Goal: Task Accomplishment & Management: Manage account settings

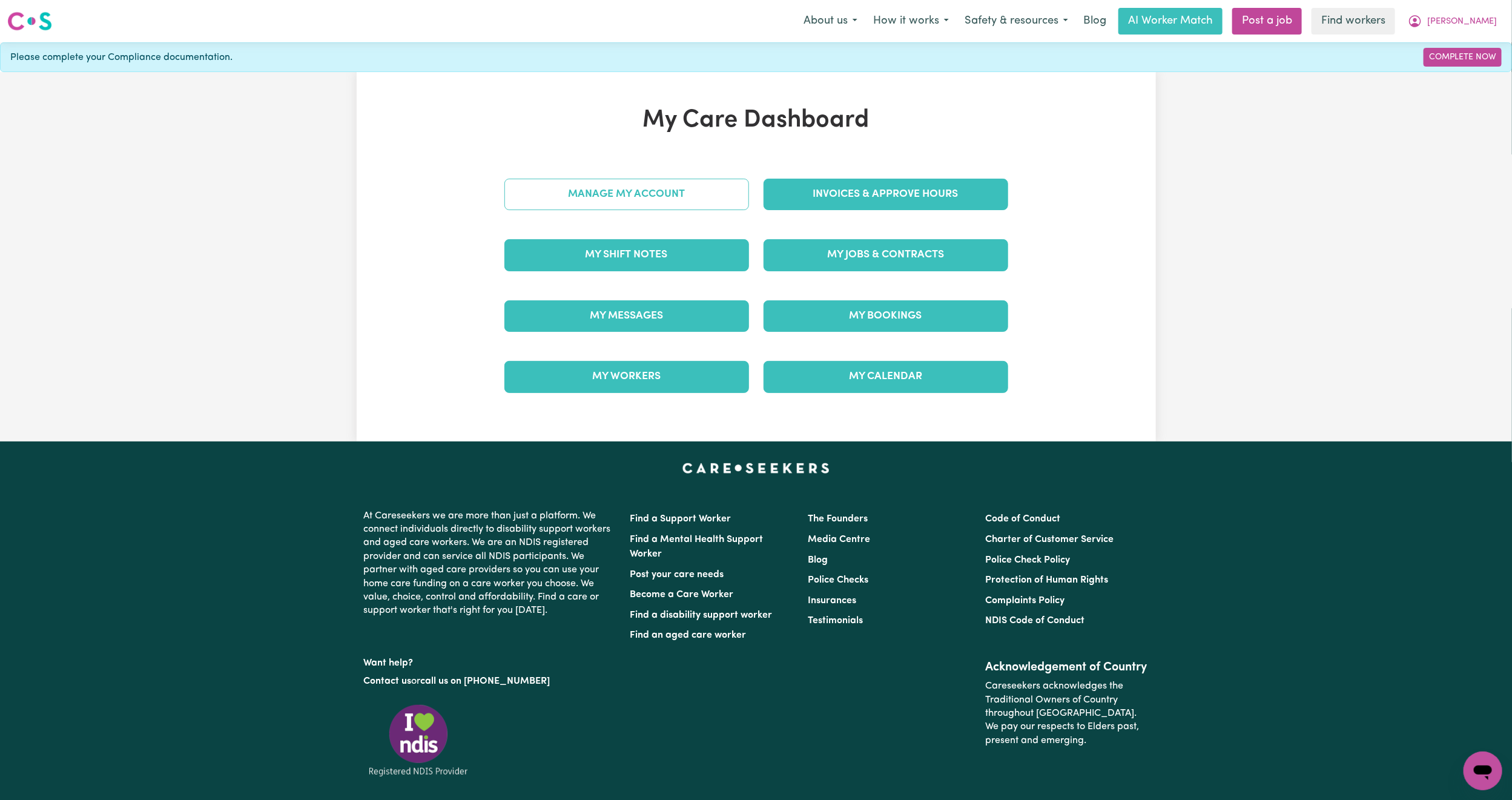
click at [605, 198] on link "Manage My Account" at bounding box center [627, 194] width 245 height 32
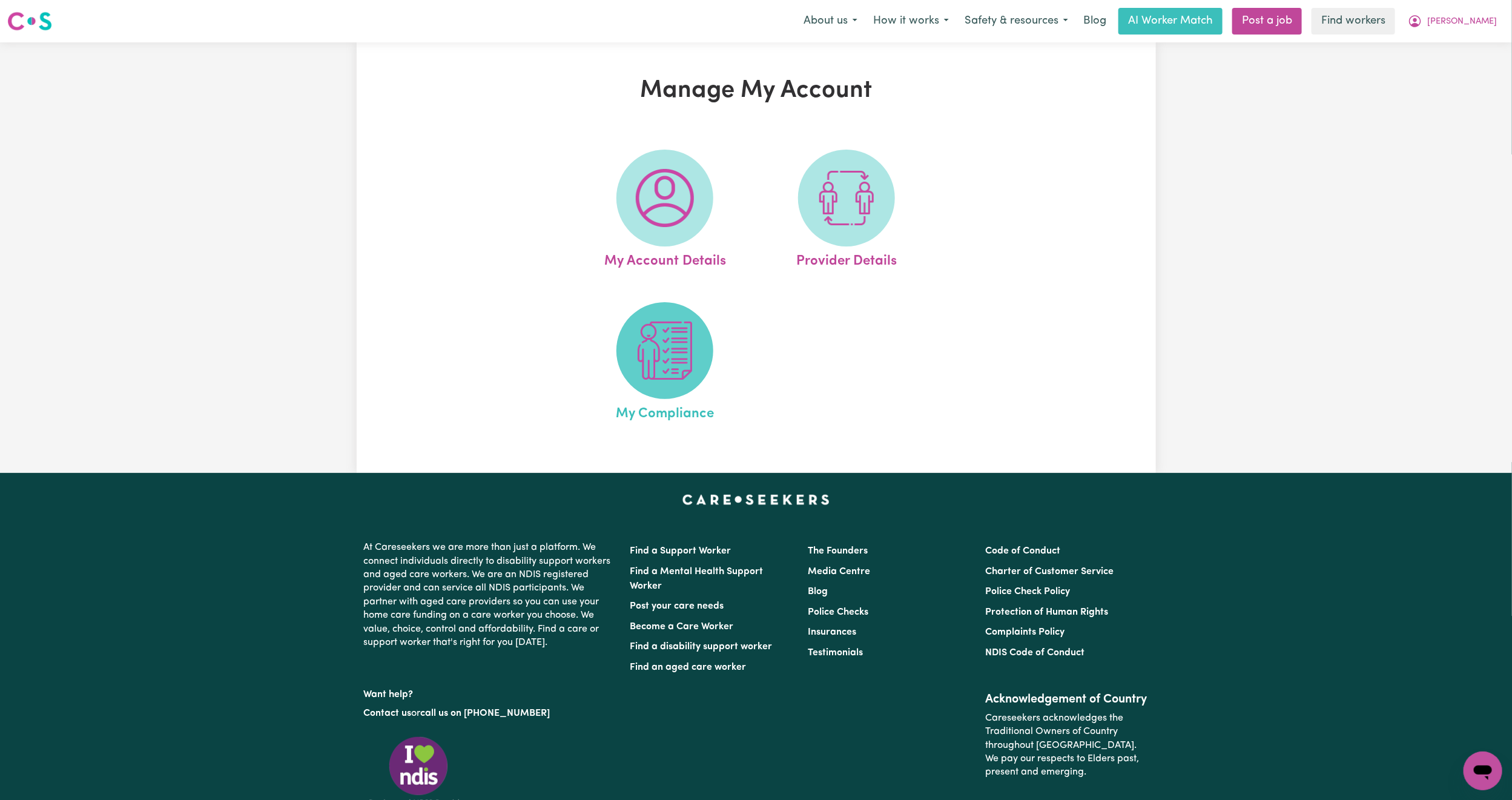
click at [653, 358] on img at bounding box center [665, 351] width 58 height 58
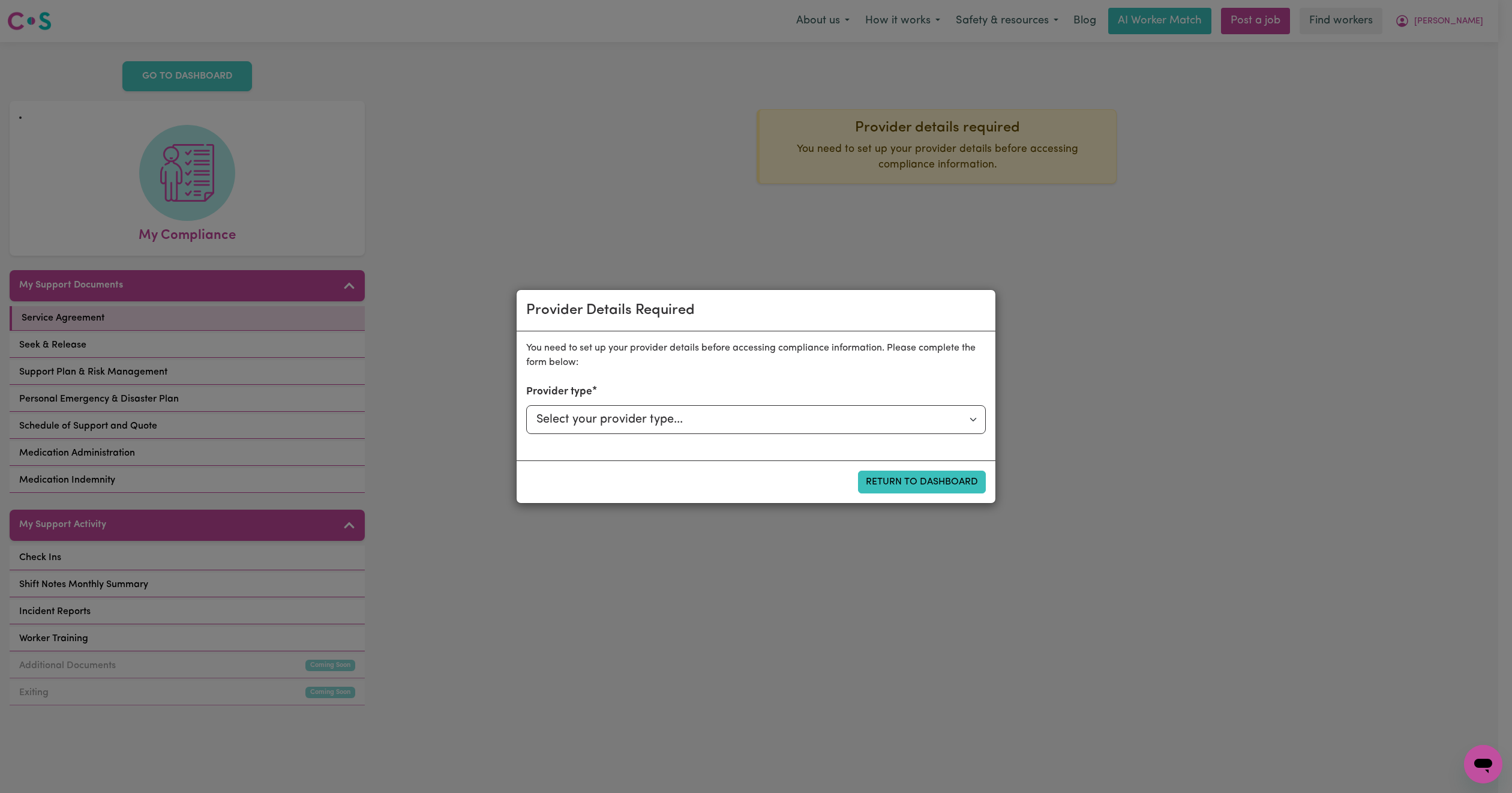
click at [945, 280] on div "Provider Details Required You need to set up your provider details before acces…" at bounding box center [756, 396] width 1512 height 793
click at [1334, 110] on div "Provider Details Required You need to set up your provider details before acces…" at bounding box center [756, 396] width 1512 height 793
click at [935, 475] on button "Return to Dashboard" at bounding box center [921, 482] width 128 height 23
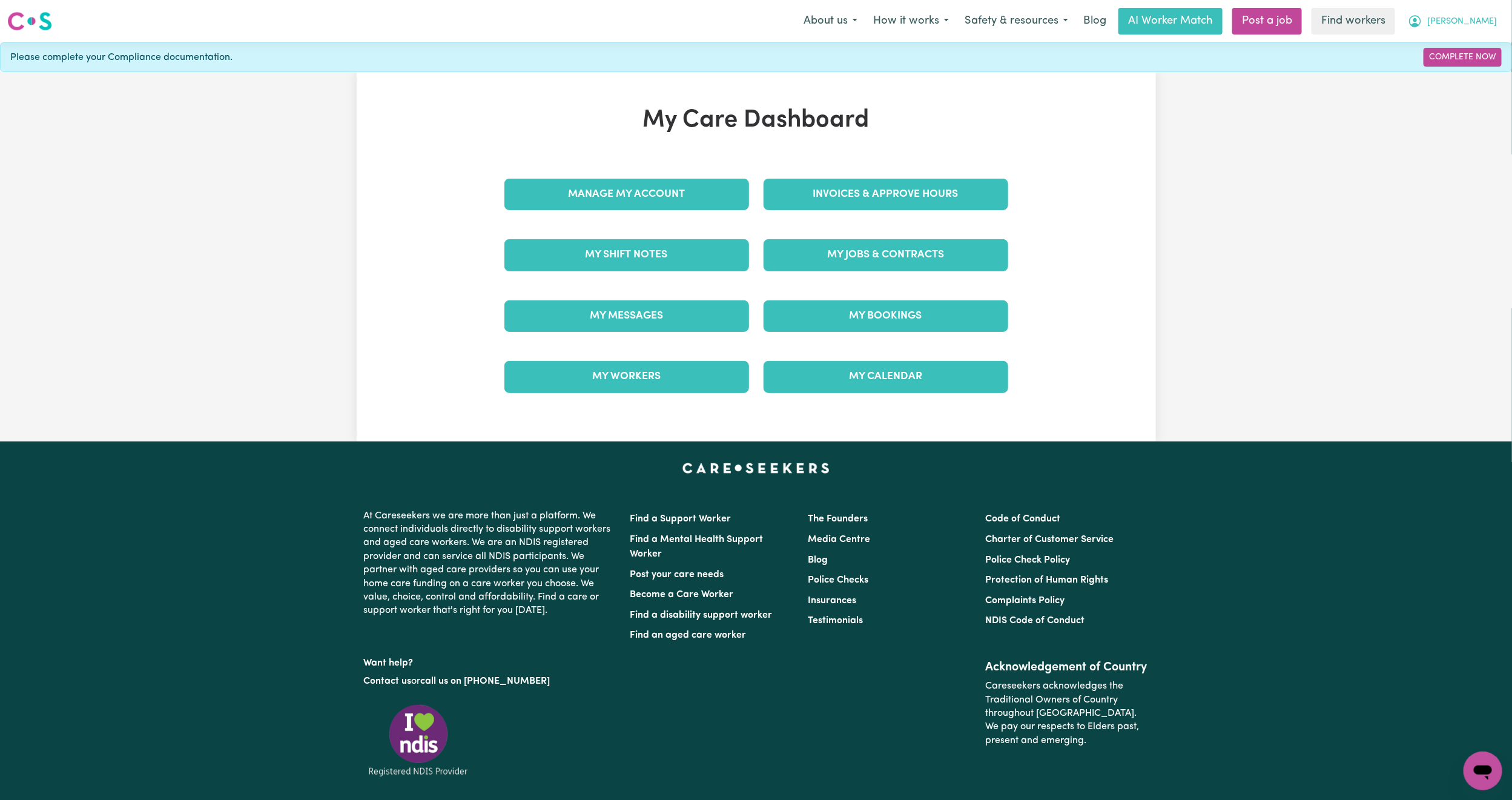
click at [1472, 19] on button "[PERSON_NAME]" at bounding box center [1452, 21] width 105 height 25
click at [1441, 80] on link "Logout" at bounding box center [1456, 70] width 96 height 23
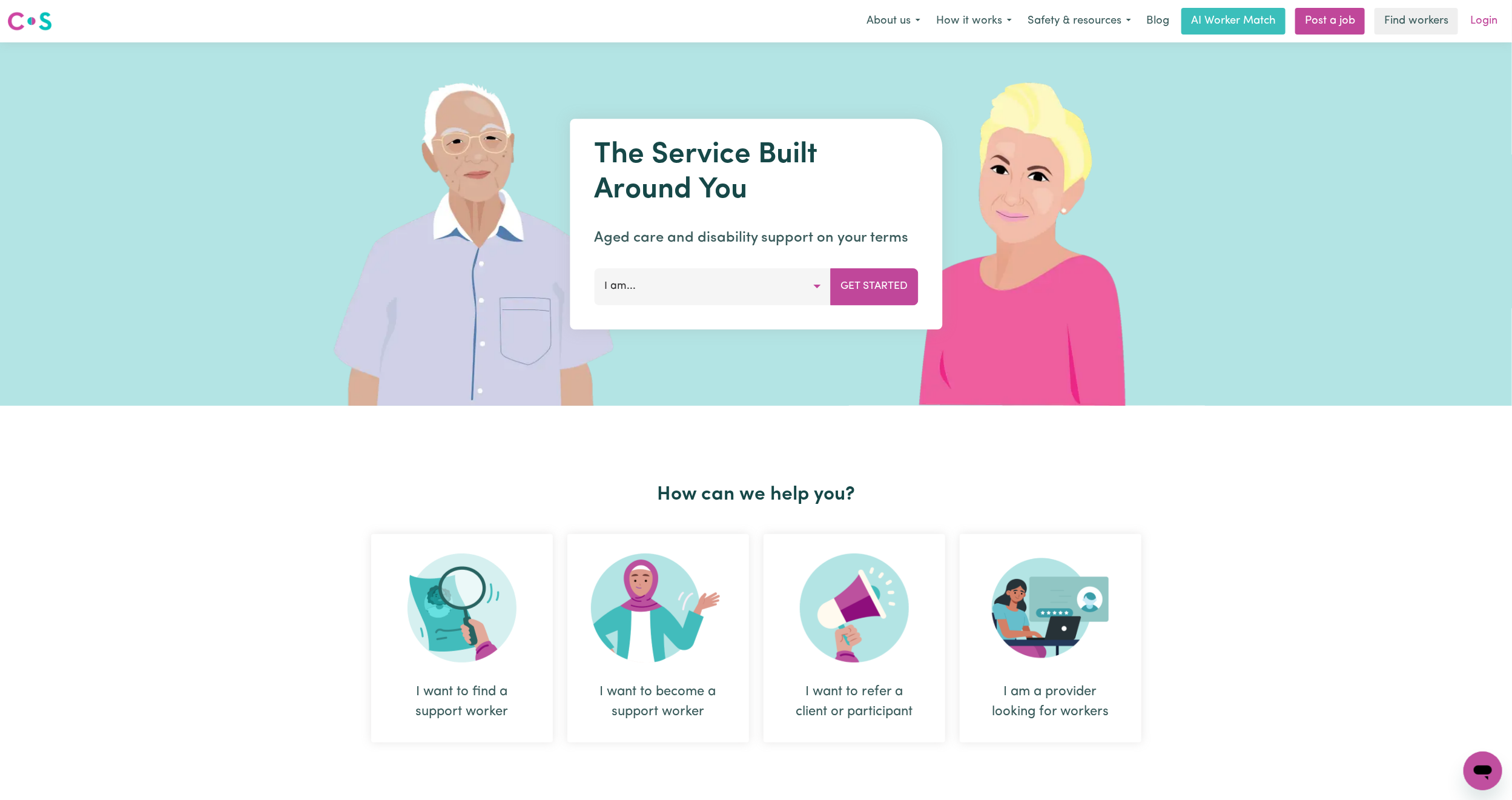
click at [1487, 15] on link "Login" at bounding box center [1484, 21] width 42 height 27
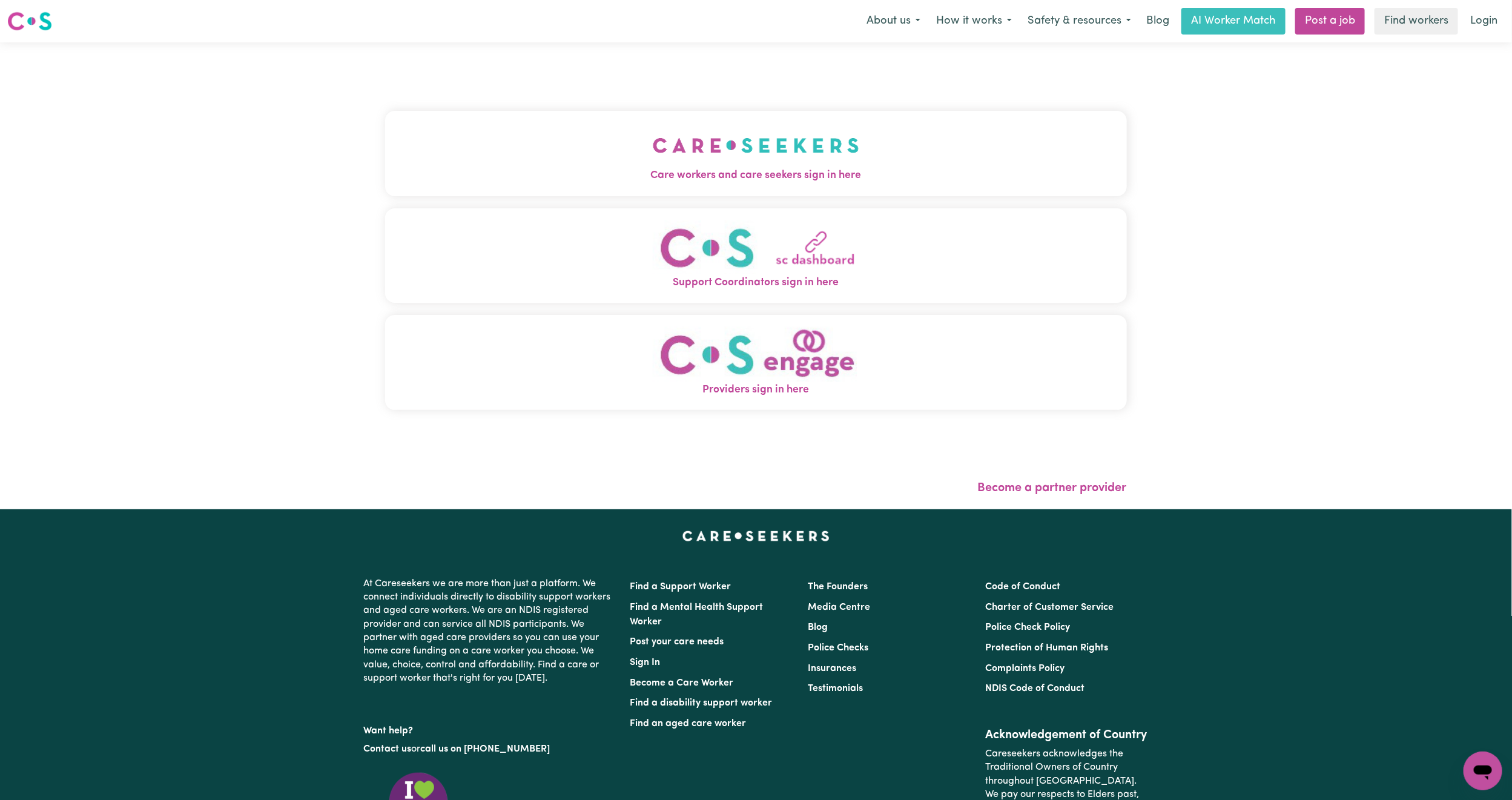
click at [612, 159] on button "Care workers and care seekers sign in here" at bounding box center [756, 153] width 741 height 85
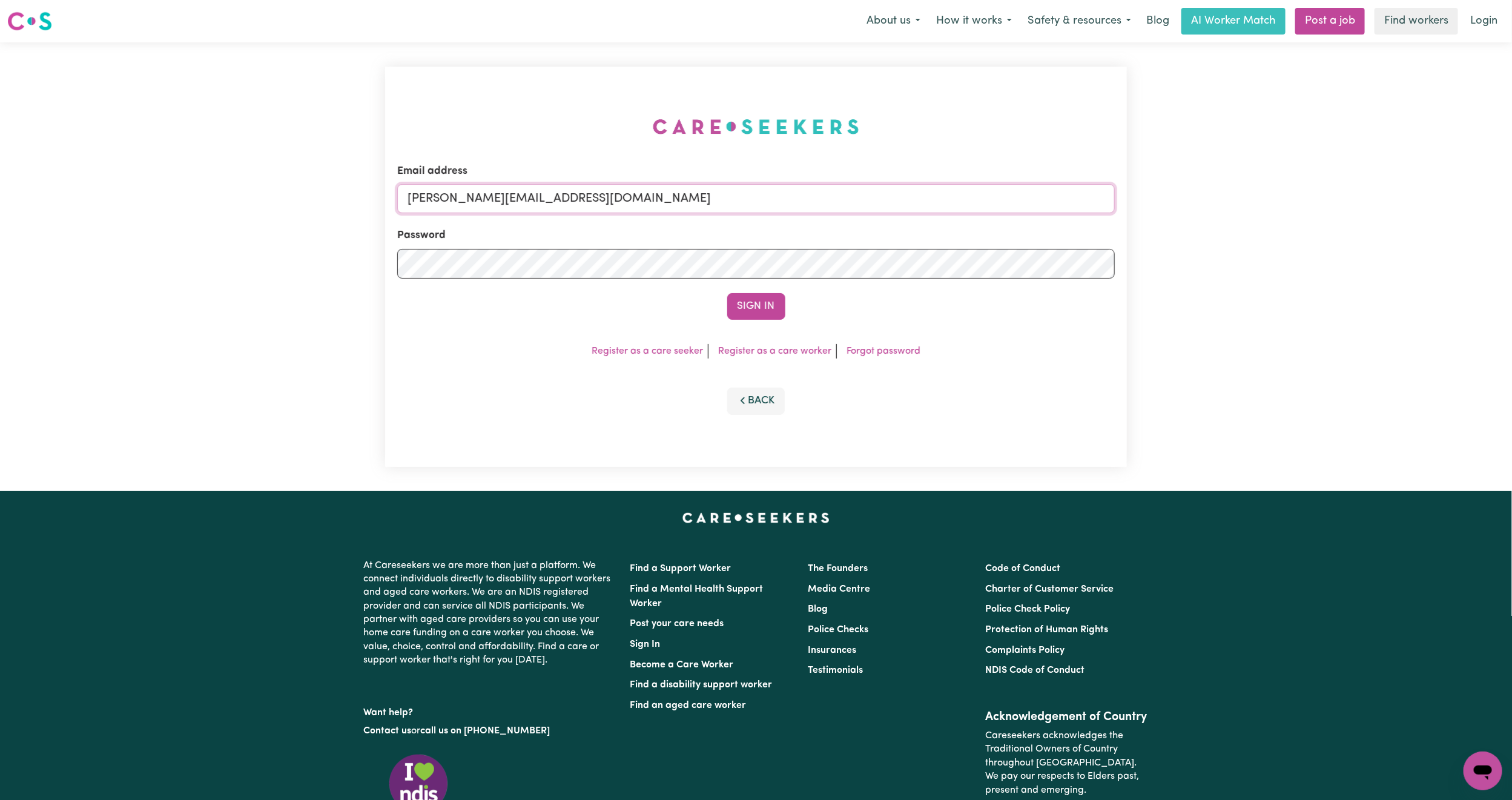
click at [538, 204] on input "[PERSON_NAME][EMAIL_ADDRESS][DOMAIN_NAME]" at bounding box center [756, 198] width 718 height 29
drag, startPoint x: 470, startPoint y: 195, endPoint x: 873, endPoint y: 225, distance: 404.1
click at [873, 225] on form "Email address [EMAIL_ADDRESS][PERSON_NAME][DOMAIN_NAME] Password Sign In" at bounding box center [756, 241] width 718 height 156
type input "superuser~[EMAIL_ADDRESS][DOMAIN_NAME]"
click at [778, 315] on button "Sign In" at bounding box center [756, 306] width 58 height 27
